Goal: Use online tool/utility: Utilize a website feature to perform a specific function

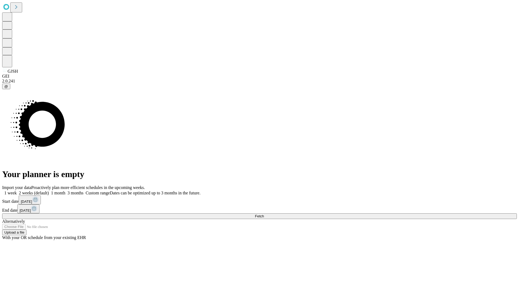
click at [264, 214] on span "Fetch" at bounding box center [259, 216] width 9 height 4
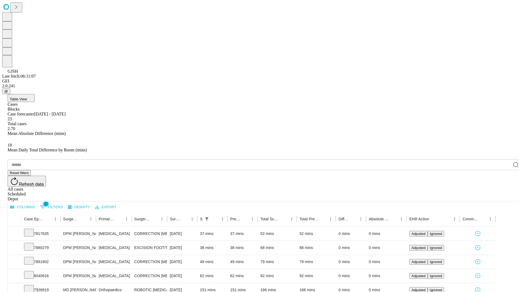
click at [27, 97] on span "Table View" at bounding box center [18, 99] width 17 height 4
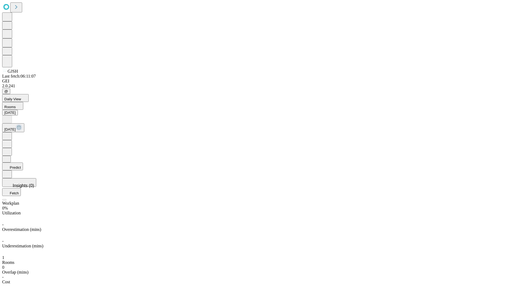
click at [23, 163] on button "Predict" at bounding box center [12, 167] width 21 height 8
